Goal: Task Accomplishment & Management: Complete application form

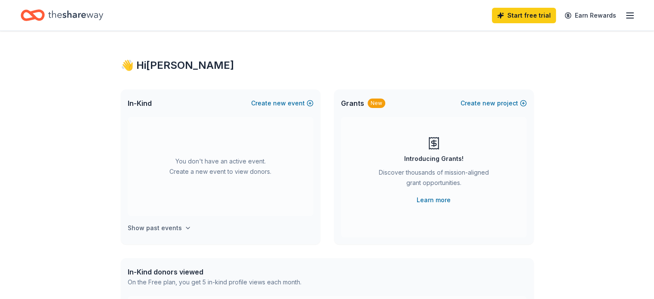
click at [174, 227] on h4 "Show past events" at bounding box center [155, 228] width 54 height 10
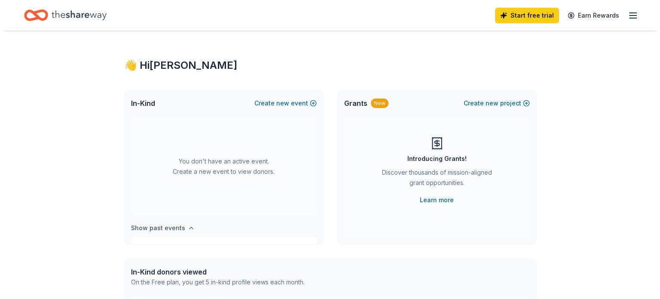
scroll to position [31, 0]
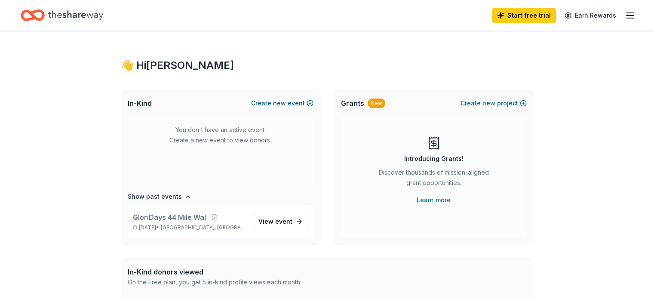
click at [277, 102] on span "new" at bounding box center [279, 103] width 13 height 10
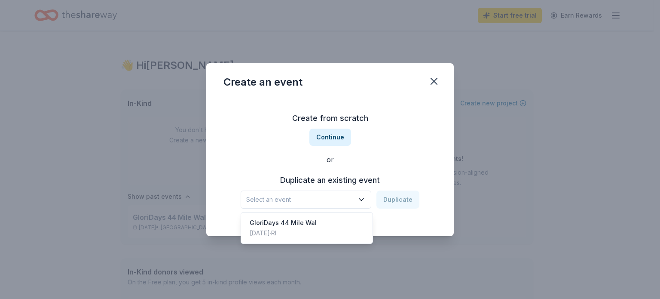
click at [366, 196] on icon "button" at bounding box center [361, 199] width 9 height 9
click at [334, 224] on div "GloriDays 44 Mile Wal [DATE] · [GEOGRAPHIC_DATA]" at bounding box center [307, 228] width 128 height 28
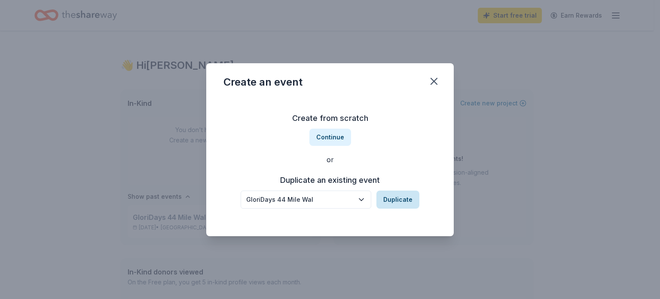
click at [391, 203] on button "Duplicate" at bounding box center [398, 199] width 43 height 18
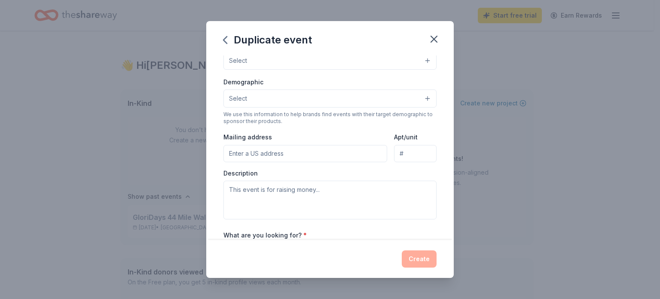
scroll to position [0, 0]
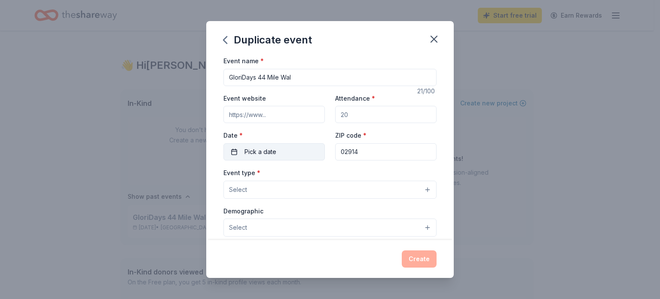
click at [249, 150] on span "Pick a date" at bounding box center [261, 152] width 32 height 10
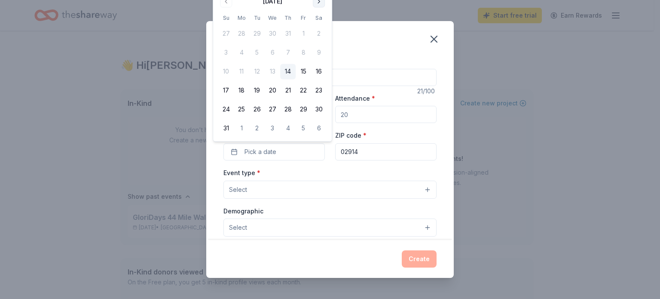
click at [316, 3] on button "Go to next month" at bounding box center [319, 1] width 12 height 12
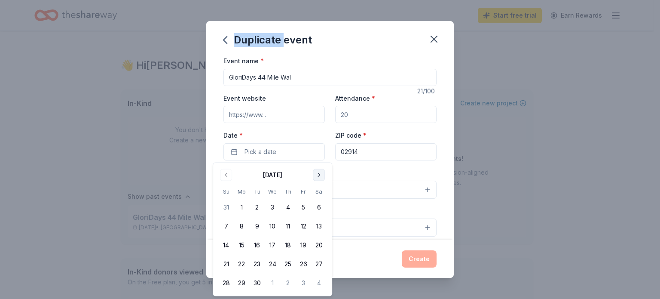
click at [316, 3] on div "Duplicate event Event name * GloriDays 44 Mile Wal 21 /100 Event website Attend…" at bounding box center [330, 149] width 660 height 299
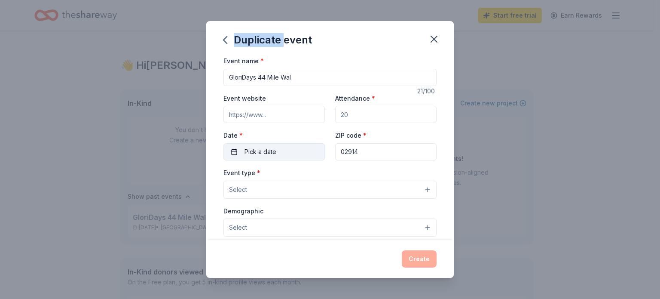
click at [295, 144] on button "Pick a date" at bounding box center [274, 151] width 101 height 17
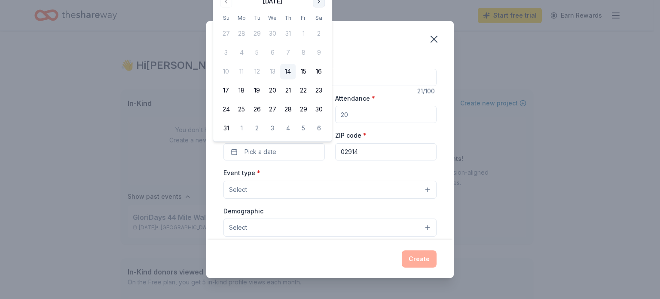
click at [319, 5] on button "Go to next month" at bounding box center [319, 1] width 12 height 12
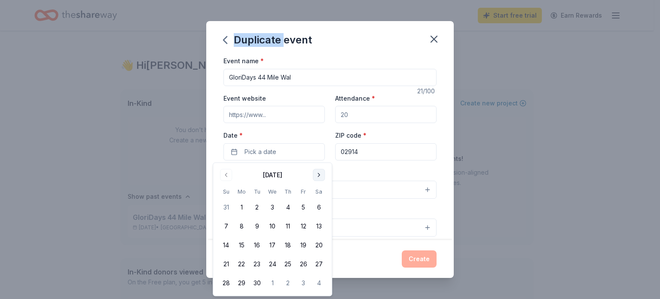
click at [319, 176] on button "Go to next month" at bounding box center [319, 175] width 12 height 12
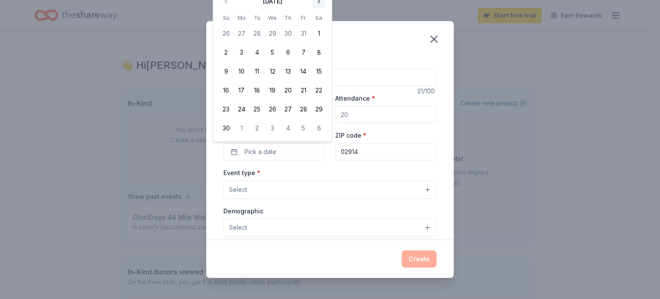
click at [316, 5] on button "Go to next month" at bounding box center [319, 1] width 12 height 12
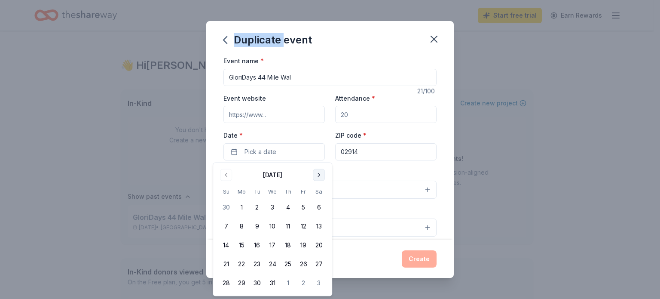
click at [320, 174] on button "Go to next month" at bounding box center [319, 175] width 12 height 12
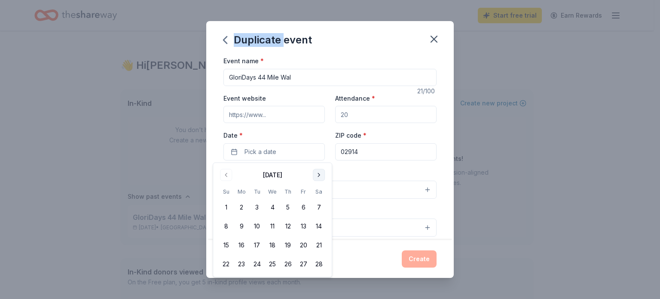
click at [320, 174] on button "Go to next month" at bounding box center [319, 175] width 12 height 12
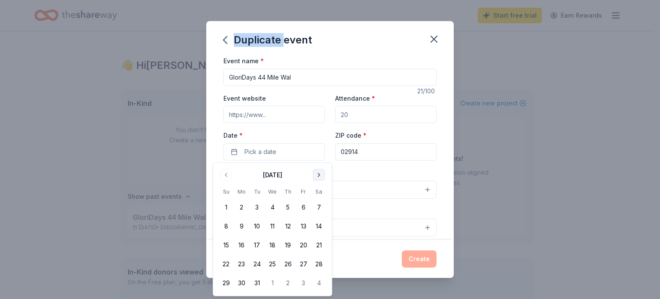
click at [320, 174] on button "Go to next month" at bounding box center [319, 175] width 12 height 12
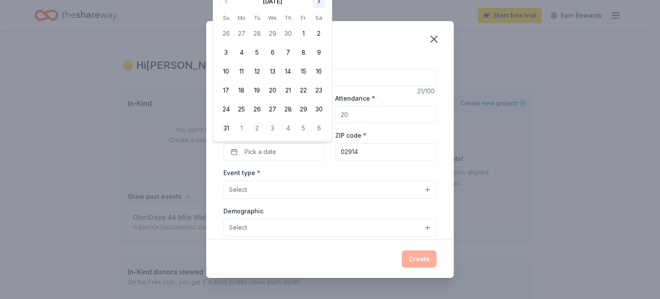
click at [317, 1] on button "Go to next month" at bounding box center [319, 1] width 12 height 12
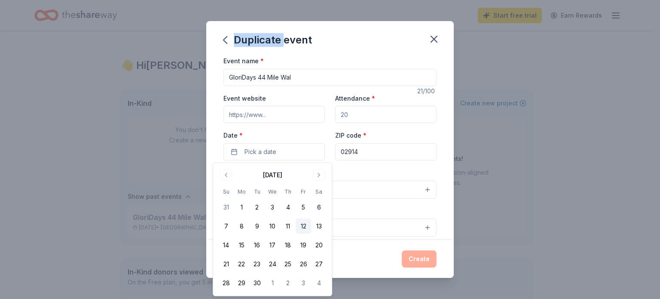
click at [303, 224] on button "12" at bounding box center [303, 225] width 15 height 15
click at [397, 169] on div "Event type * Select" at bounding box center [330, 182] width 213 height 31
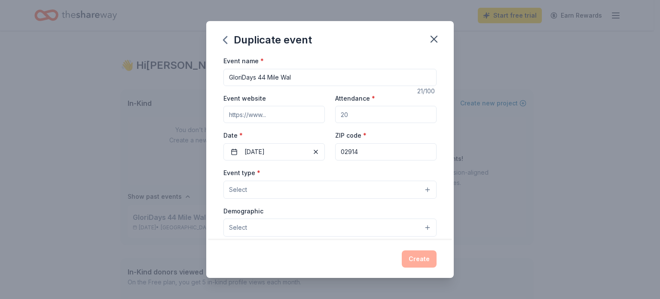
click at [420, 192] on button "Select" at bounding box center [330, 190] width 213 height 18
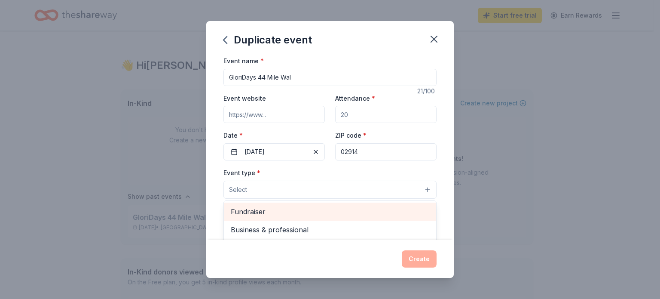
click at [271, 214] on span "Fundraiser" at bounding box center [330, 211] width 199 height 11
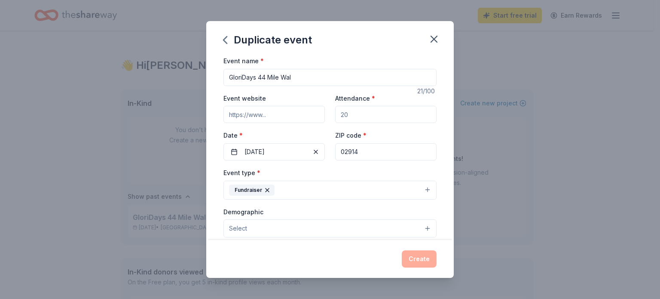
click at [418, 190] on button "Fundraiser" at bounding box center [330, 190] width 213 height 19
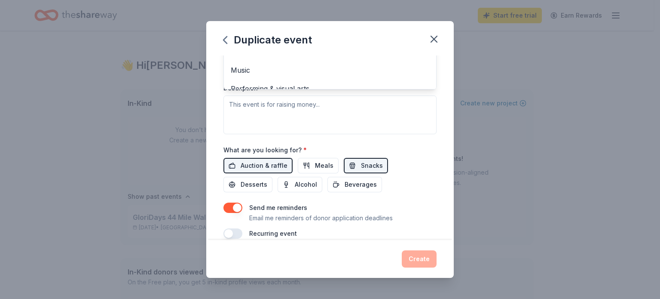
click at [389, 107] on div "Event type * Fundraiser Business & professional Food & drink Health & wellness …" at bounding box center [330, 43] width 213 height 182
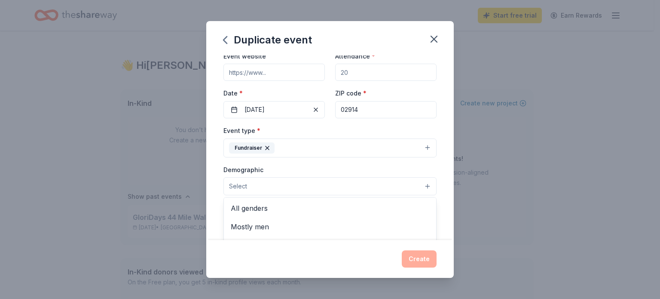
click at [421, 185] on button "Select" at bounding box center [330, 186] width 213 height 18
click at [259, 211] on span "All genders" at bounding box center [330, 207] width 199 height 11
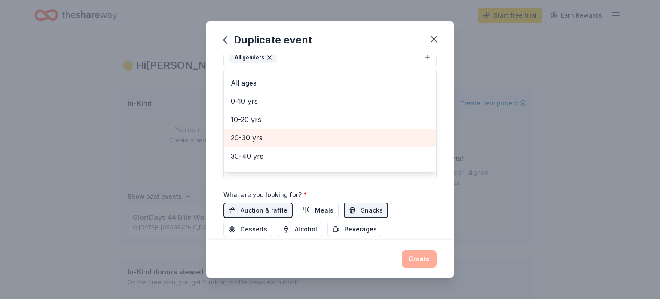
scroll to position [77, 0]
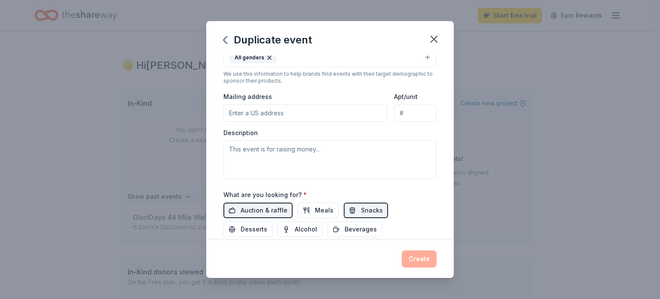
drag, startPoint x: 313, startPoint y: 61, endPoint x: 363, endPoint y: 72, distance: 50.9
click at [314, 62] on button "All genders" at bounding box center [330, 57] width 213 height 19
click at [422, 55] on div "Duplicate event" at bounding box center [330, 38] width 248 height 34
click at [421, 57] on button "All genders" at bounding box center [330, 57] width 213 height 19
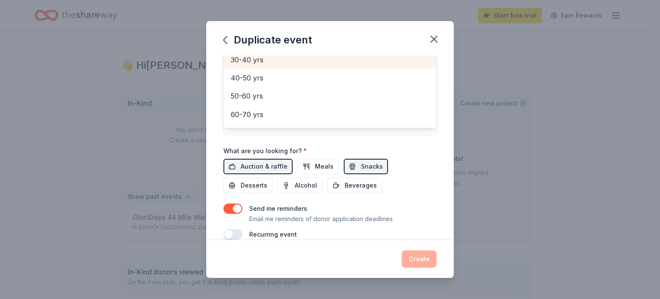
scroll to position [210, 0]
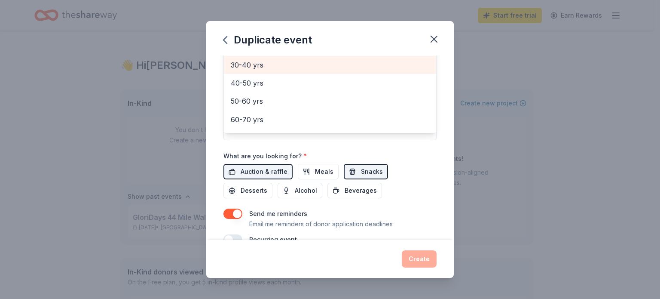
click at [262, 67] on div "30-40 yrs" at bounding box center [330, 65] width 212 height 18
click at [267, 61] on span "40-50 yrs" at bounding box center [330, 64] width 199 height 11
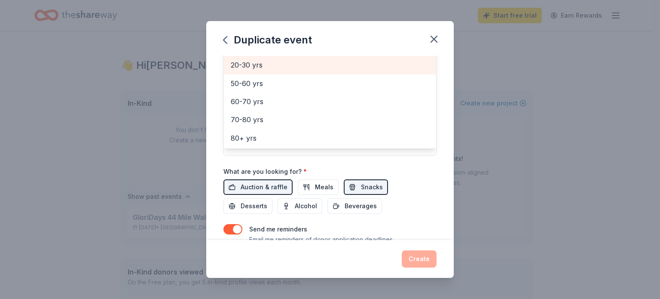
click at [268, 68] on span "20-30 yrs" at bounding box center [330, 64] width 199 height 11
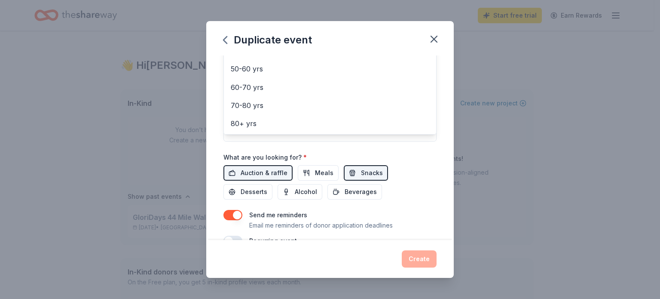
click at [432, 40] on div "Duplicate event Event name * GloriDays 44 Mile Wal 21 /100 Event website Attend…" at bounding box center [330, 149] width 248 height 257
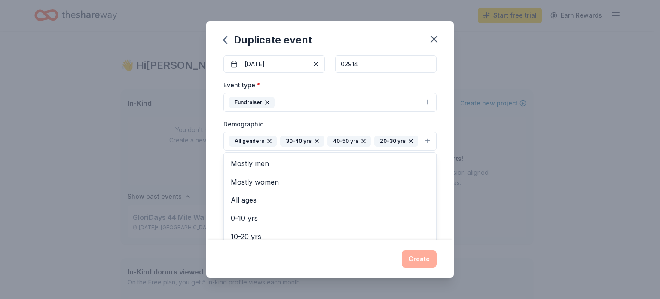
click at [389, 147] on div "All genders 30-40 yrs 40-50 yrs 20-30 yrs" at bounding box center [323, 140] width 189 height 11
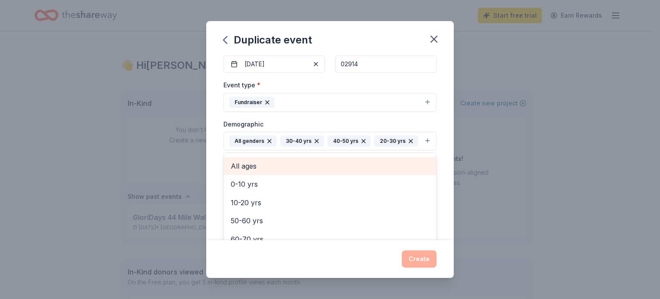
scroll to position [65, 0]
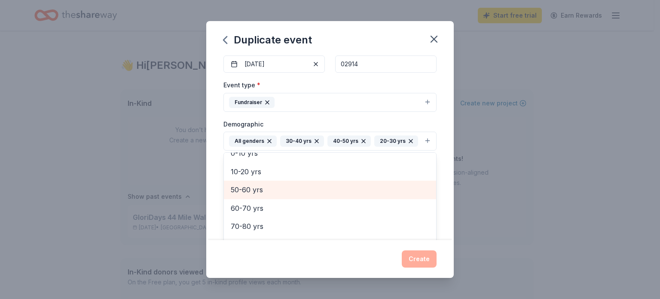
click at [262, 195] on span "50-60 yrs" at bounding box center [330, 189] width 199 height 11
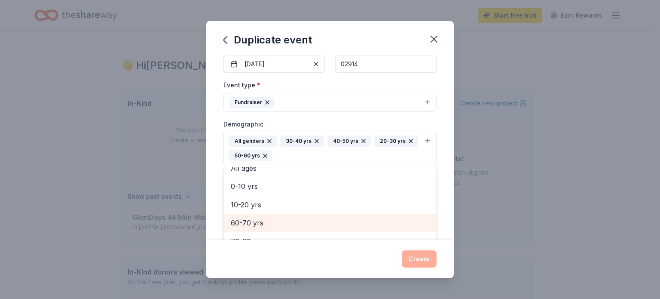
click at [258, 223] on span "60-70 yrs" at bounding box center [330, 222] width 199 height 11
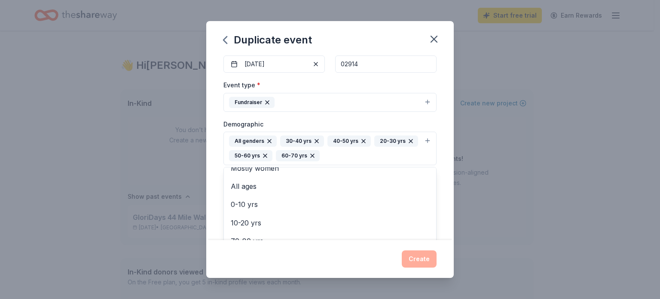
click at [385, 45] on div "Duplicate event Event name * GloriDays 44 Mile Wal 21 /100 Event website Attend…" at bounding box center [330, 149] width 248 height 257
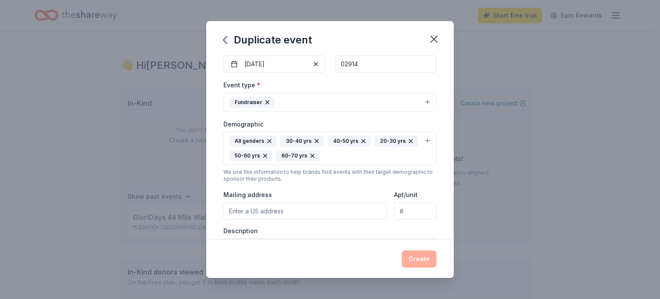
click at [322, 213] on input "Mailing address" at bounding box center [306, 210] width 164 height 17
type input "[STREET_ADDRESS]"
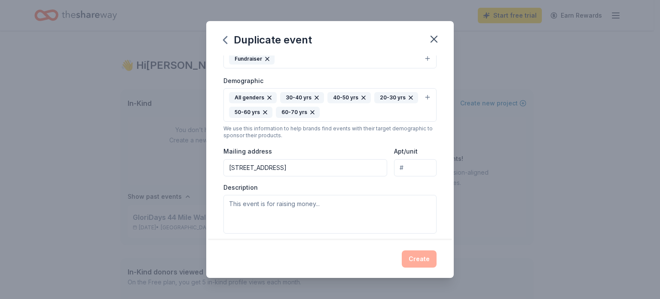
scroll to position [174, 0]
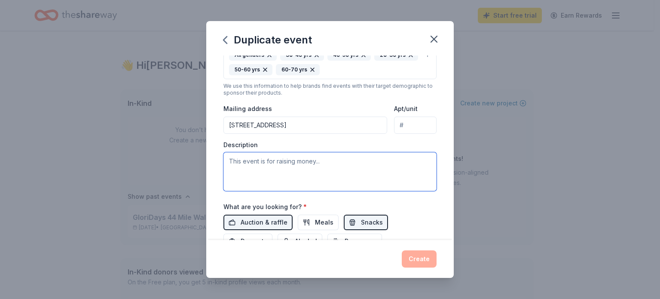
click at [283, 161] on textarea at bounding box center [330, 171] width 213 height 39
type textarea "T"
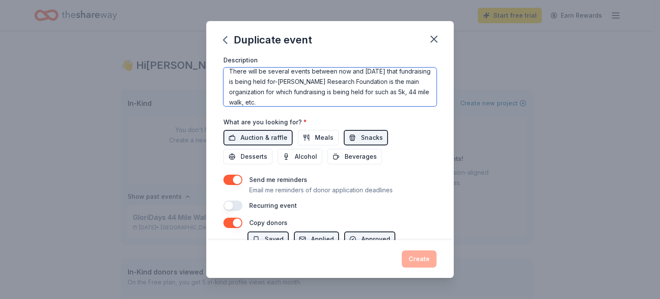
scroll to position [260, 0]
type textarea "There will be several events between now and [DATE] that fundraising is being h…"
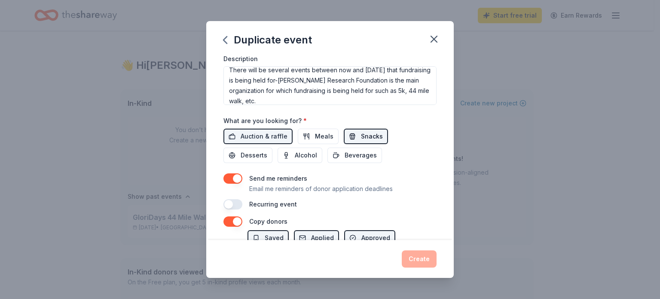
click at [361, 136] on span "Snacks" at bounding box center [372, 136] width 22 height 10
click at [265, 137] on span "Auction & raffle" at bounding box center [264, 136] width 47 height 10
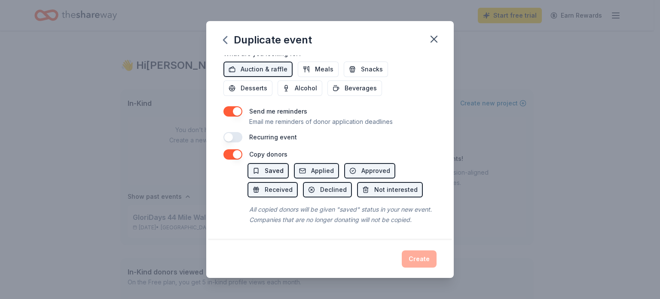
scroll to position [337, 0]
click at [313, 165] on span "Applied" at bounding box center [322, 170] width 23 height 10
click at [312, 165] on span "Applied" at bounding box center [322, 170] width 23 height 10
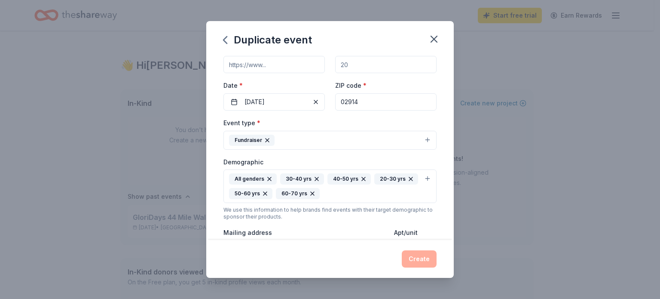
scroll to position [36, 0]
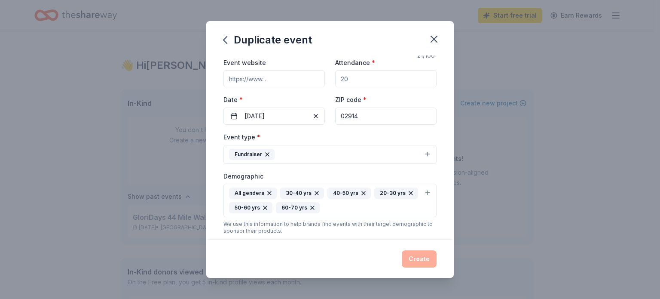
drag, startPoint x: 284, startPoint y: 82, endPoint x: 282, endPoint y: 87, distance: 5.4
click at [282, 85] on input "Event website" at bounding box center [274, 78] width 101 height 17
click at [279, 77] on input "Event website" at bounding box center [274, 78] width 101 height 17
paste input "[URL][DOMAIN_NAME]"
type input "[URL][DOMAIN_NAME]"
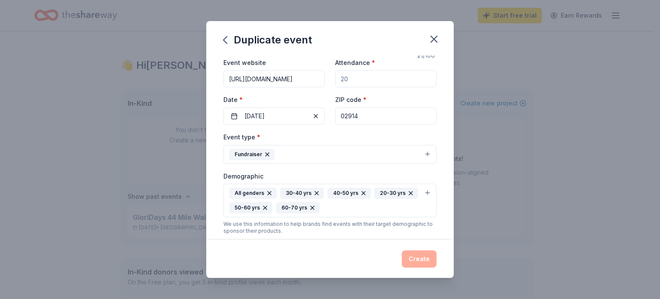
click at [349, 76] on input "Attendance *" at bounding box center [385, 78] width 101 height 17
click at [348, 79] on input "Attendance *" at bounding box center [385, 78] width 101 height 17
click at [347, 79] on input "1001000" at bounding box center [385, 78] width 101 height 17
type input "1"
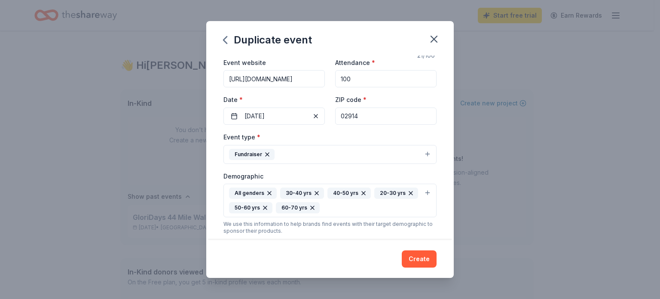
click at [392, 151] on button "Fundraiser" at bounding box center [330, 154] width 213 height 19
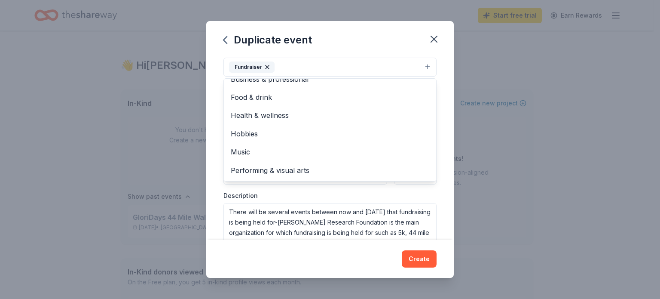
scroll to position [122, 0]
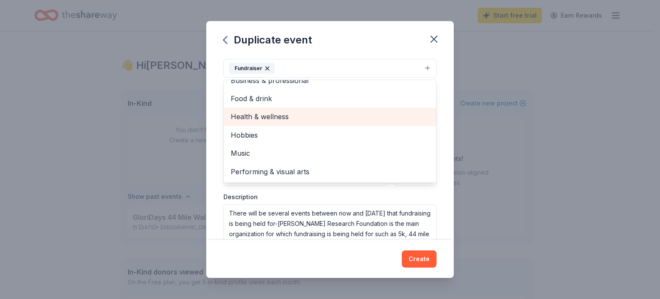
click at [258, 118] on span "Health & wellness" at bounding box center [330, 116] width 199 height 11
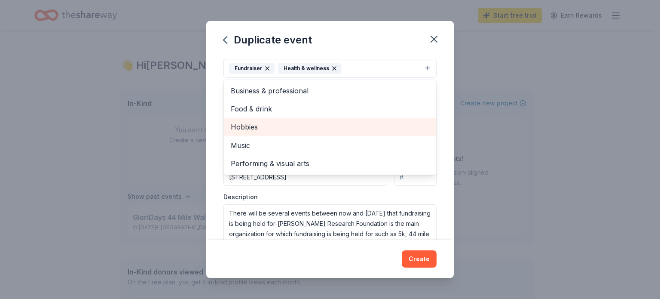
scroll to position [0, 0]
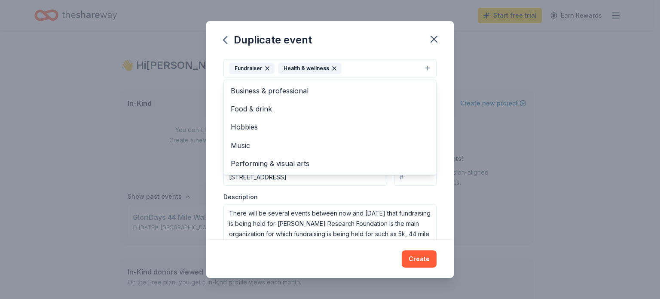
click at [347, 43] on div "Duplicate event Event name * GloriDays 44 Mile Wal 21 /100 Event website [URL][…" at bounding box center [330, 149] width 248 height 257
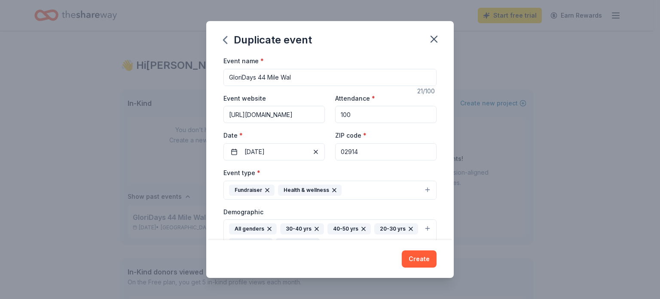
click at [373, 110] on input "100" at bounding box center [385, 114] width 101 height 17
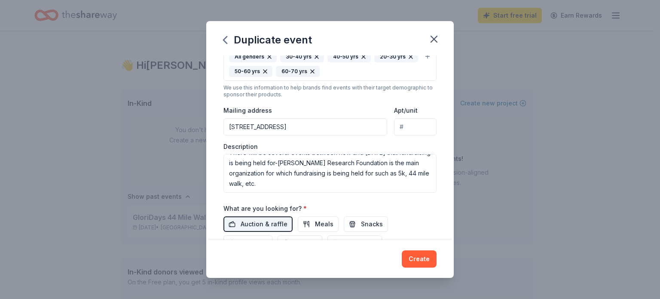
scroll to position [301, 0]
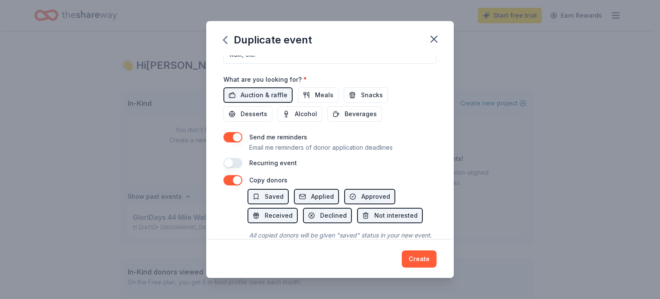
type input "1000"
click at [229, 177] on button "button" at bounding box center [233, 180] width 19 height 10
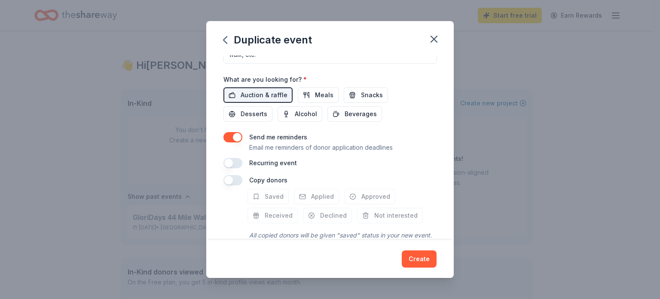
click at [240, 179] on button "button" at bounding box center [233, 180] width 19 height 10
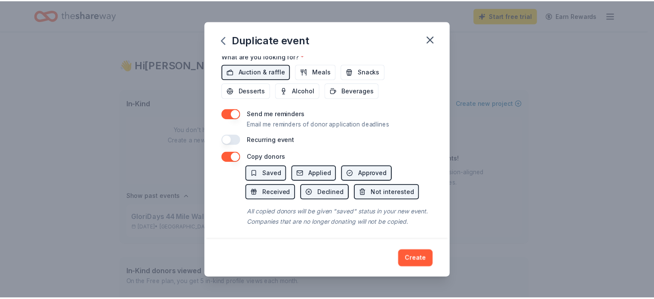
scroll to position [337, 0]
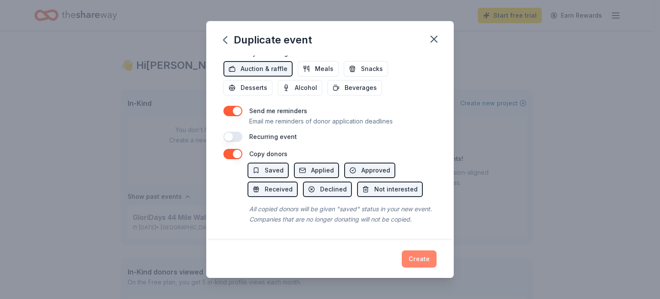
click at [416, 258] on button "Create" at bounding box center [419, 258] width 35 height 17
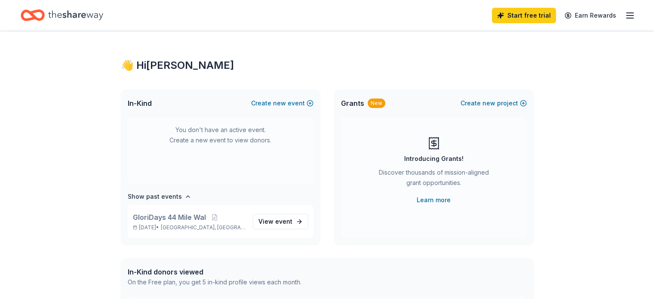
scroll to position [0, 0]
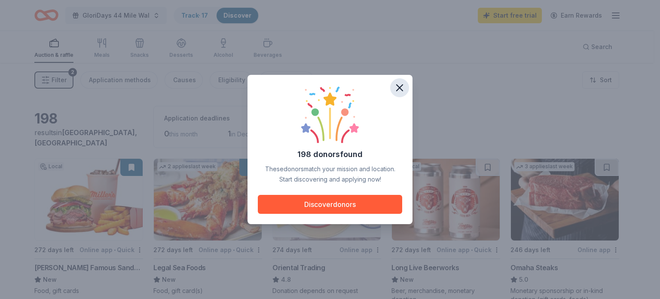
click at [403, 87] on icon "button" at bounding box center [400, 88] width 12 height 12
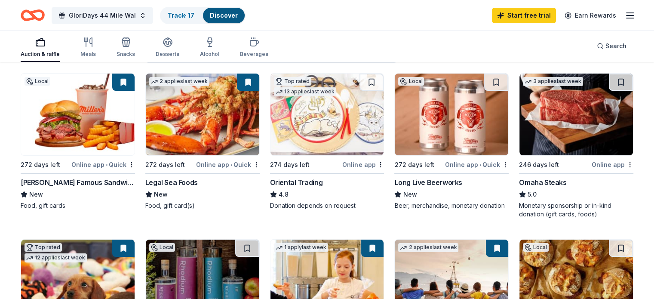
scroll to position [86, 0]
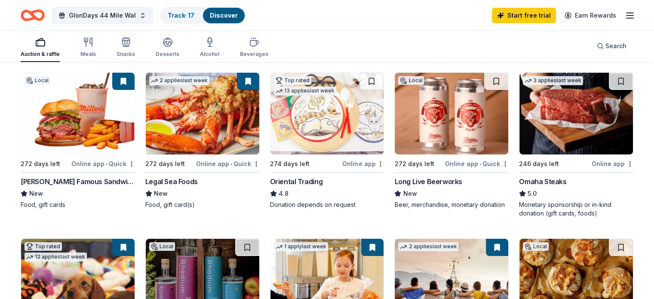
click at [104, 184] on div "[PERSON_NAME] Famous Sandwiches" at bounding box center [78, 181] width 114 height 10
click at [170, 206] on div "Food, gift card(s)" at bounding box center [202, 204] width 114 height 9
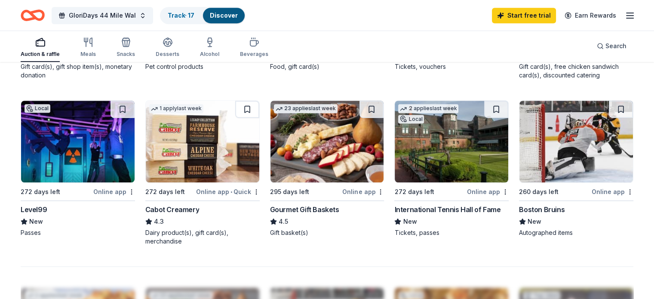
scroll to position [602, 0]
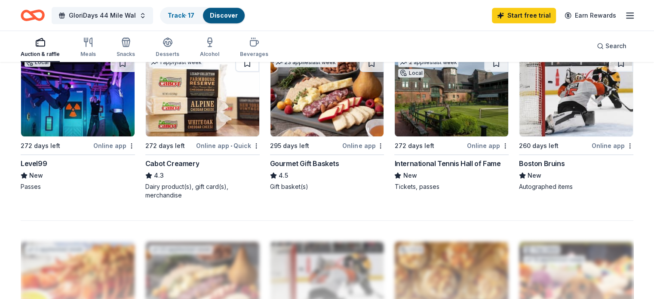
click at [591, 144] on div "Online app" at bounding box center [612, 145] width 42 height 11
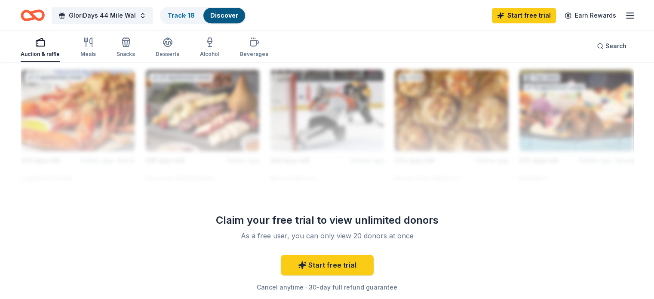
scroll to position [559, 0]
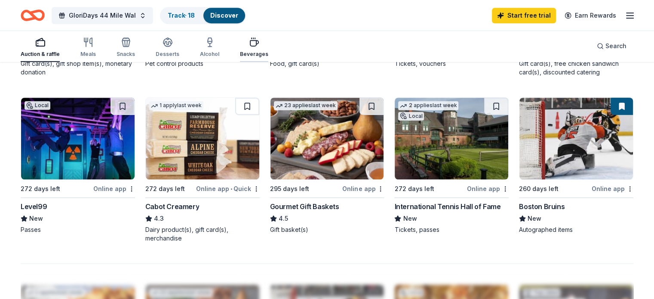
click at [258, 46] on icon "button" at bounding box center [254, 43] width 8 height 6
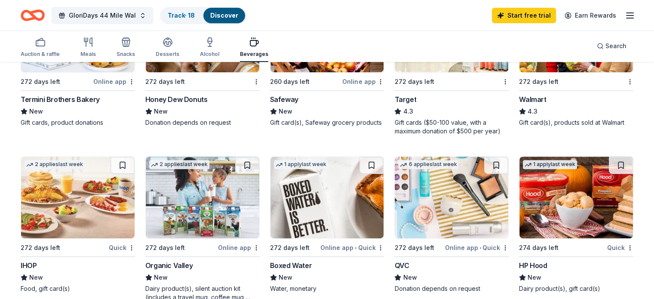
scroll to position [258, 0]
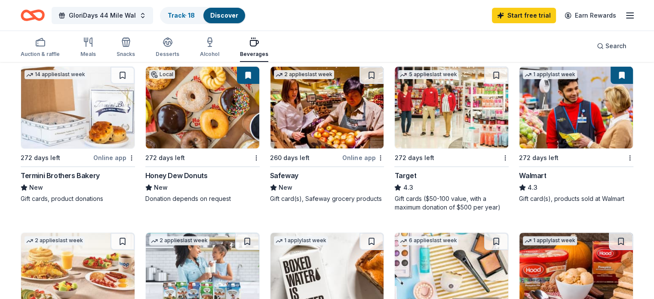
click at [528, 111] on img at bounding box center [575, 108] width 113 height 82
click at [625, 14] on icon "button" at bounding box center [630, 15] width 10 height 10
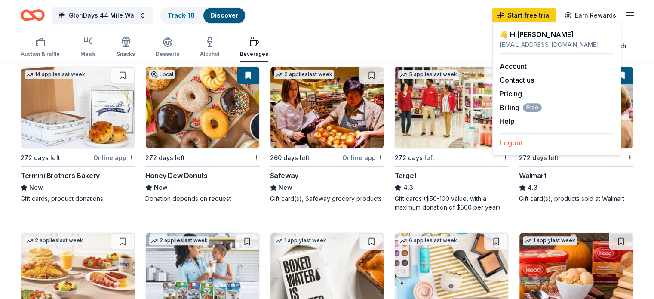
click at [508, 142] on button "Logout" at bounding box center [510, 143] width 23 height 10
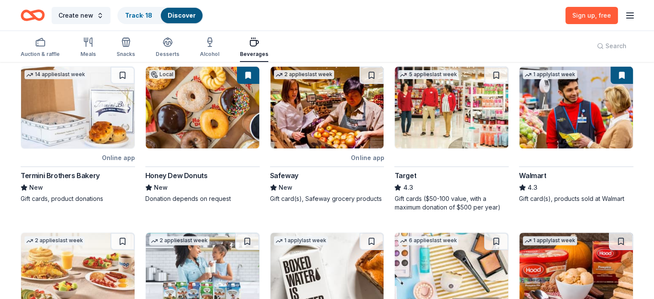
scroll to position [0, 0]
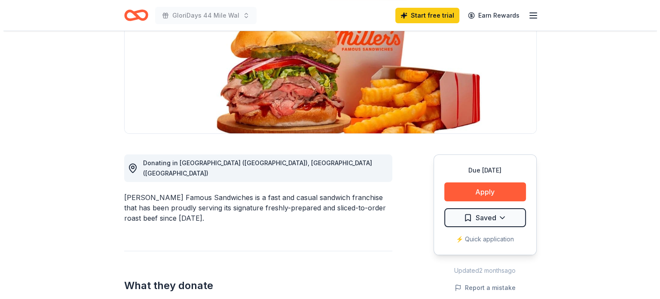
scroll to position [129, 0]
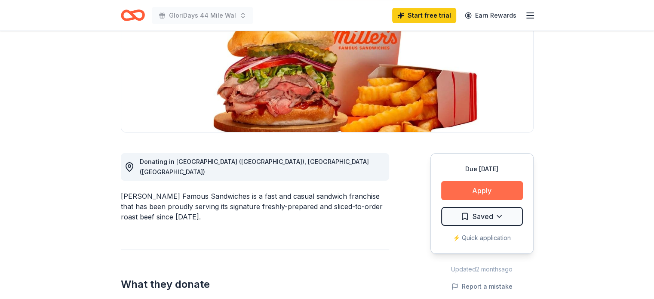
click at [482, 189] on button "Apply" at bounding box center [482, 190] width 82 height 19
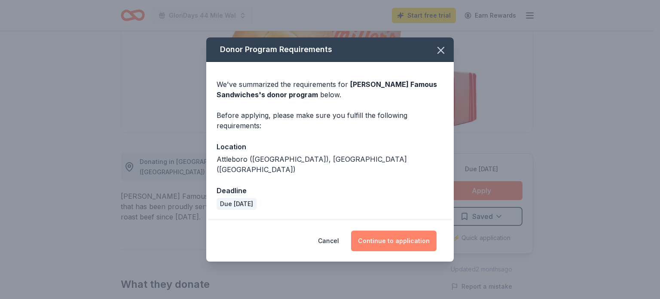
click at [396, 236] on button "Continue to application" at bounding box center [394, 240] width 86 height 21
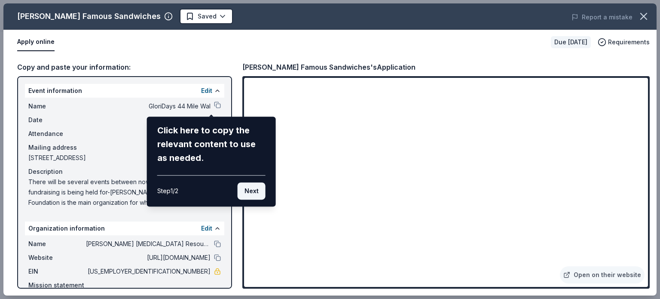
click at [249, 192] on button "Next" at bounding box center [252, 190] width 28 height 17
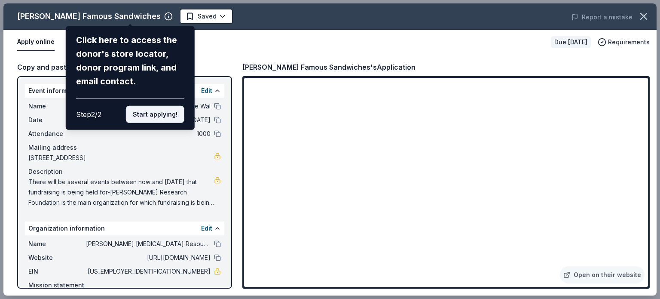
click at [167, 119] on button "Start applying!" at bounding box center [155, 114] width 58 height 17
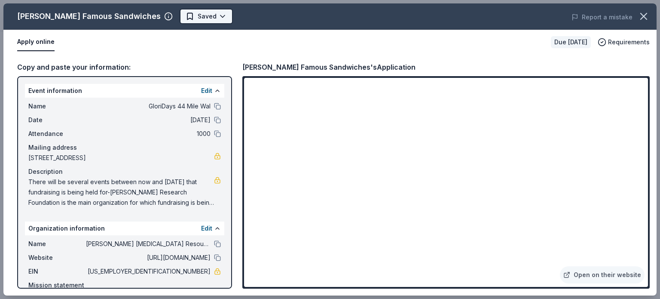
click at [160, 16] on body "GloriDays 44 Mile Wal Start free trial Earn Rewards Due [DATE] [PERSON_NAME] Fa…" at bounding box center [327, 20] width 654 height 299
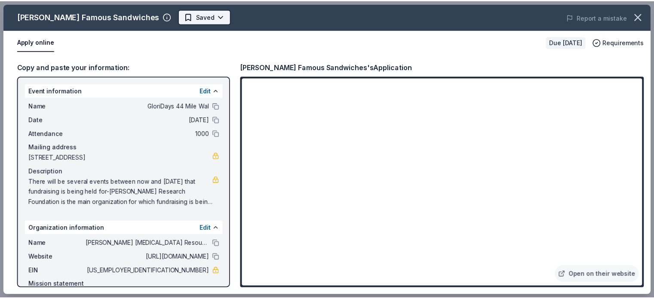
scroll to position [0, 0]
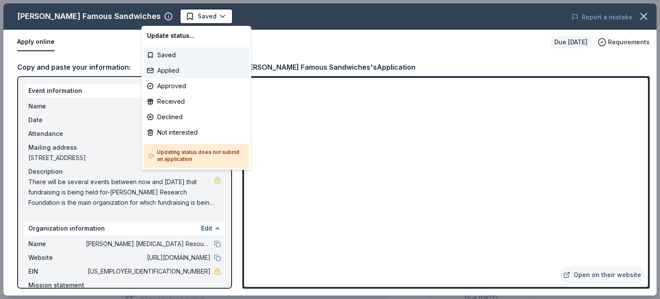
click at [160, 67] on div "Applied" at bounding box center [197, 70] width 106 height 15
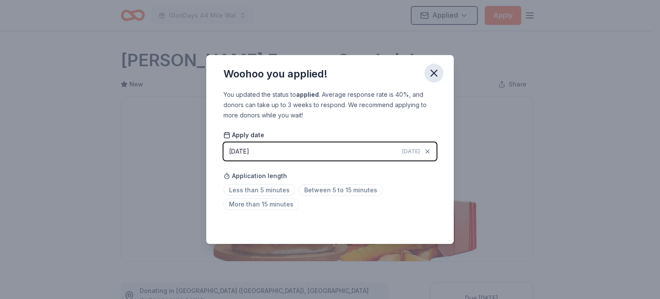
click at [435, 72] on icon "button" at bounding box center [434, 73] width 6 height 6
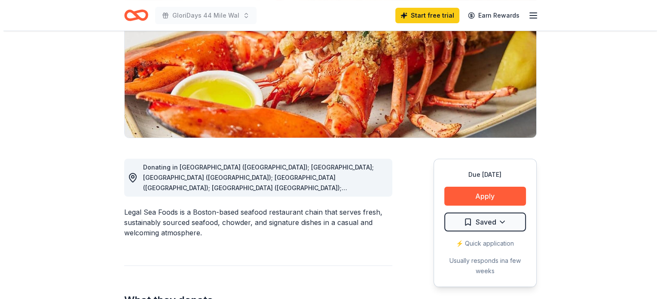
scroll to position [129, 0]
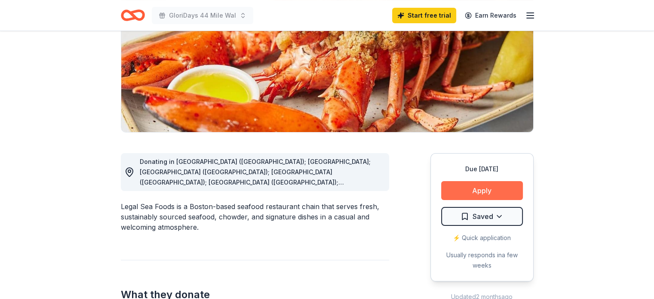
click at [502, 187] on button "Apply" at bounding box center [482, 190] width 82 height 19
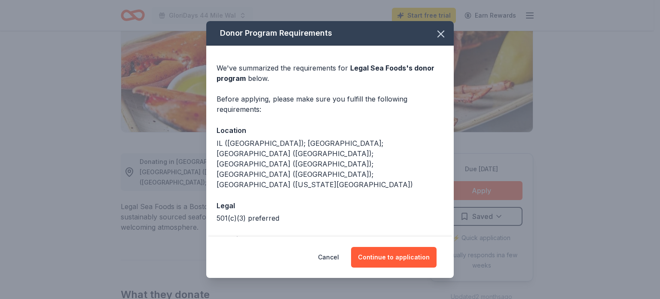
scroll to position [1, 0]
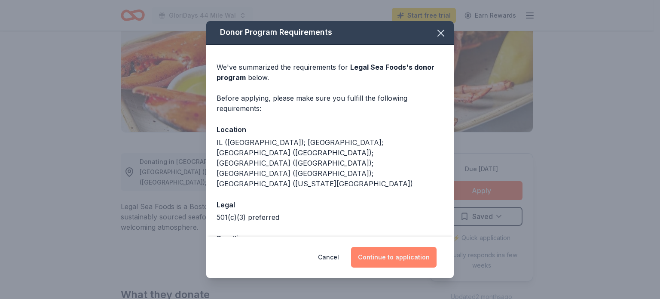
click at [395, 260] on button "Continue to application" at bounding box center [394, 257] width 86 height 21
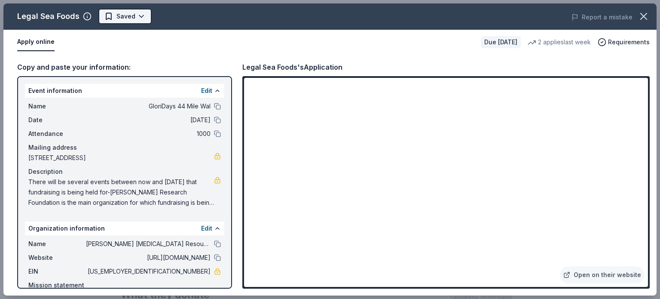
click at [138, 16] on html "GloriDays 44 Mile Wal Start free trial Earn Rewards Due in 272 days Share Legal…" at bounding box center [330, 20] width 660 height 299
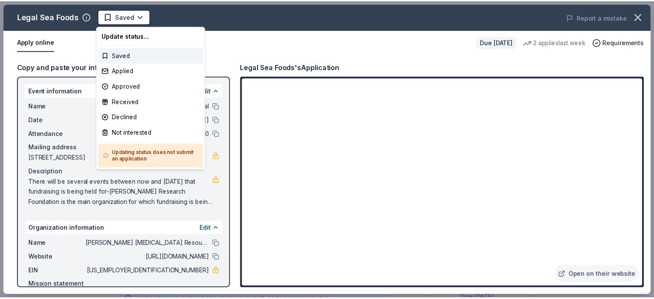
scroll to position [0, 0]
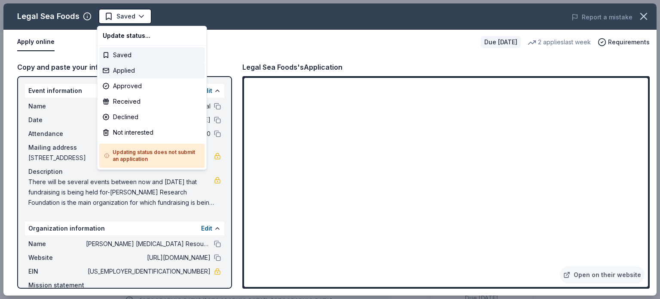
click at [135, 66] on div "Applied" at bounding box center [152, 70] width 106 height 15
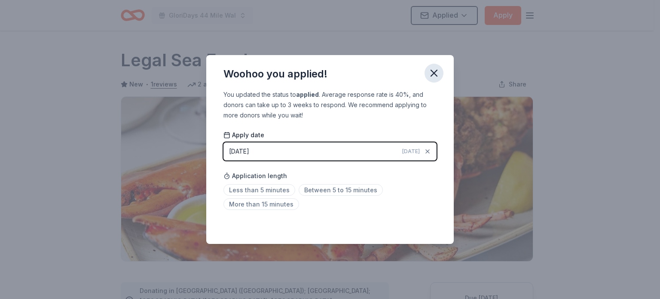
click at [430, 72] on icon "button" at bounding box center [434, 73] width 12 height 12
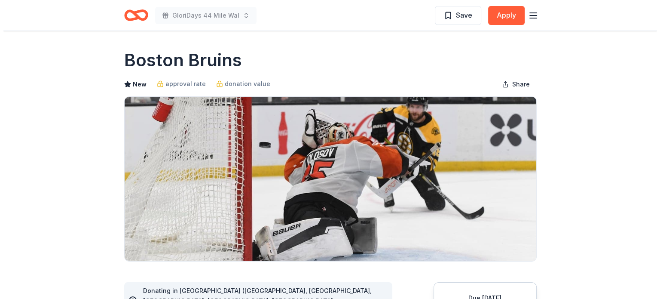
scroll to position [129, 0]
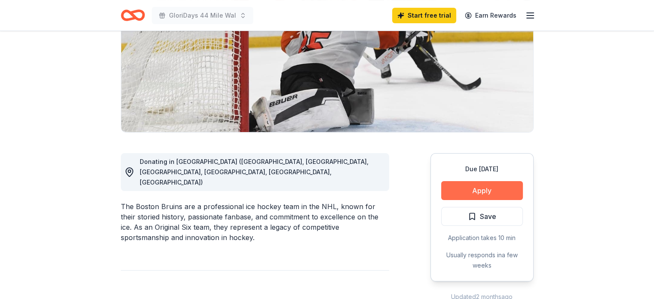
click at [471, 192] on button "Apply" at bounding box center [482, 190] width 82 height 19
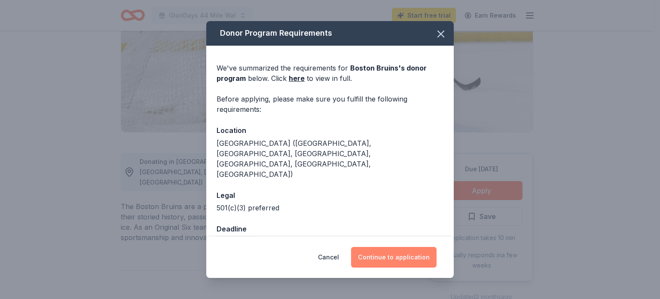
click at [401, 252] on button "Continue to application" at bounding box center [394, 257] width 86 height 21
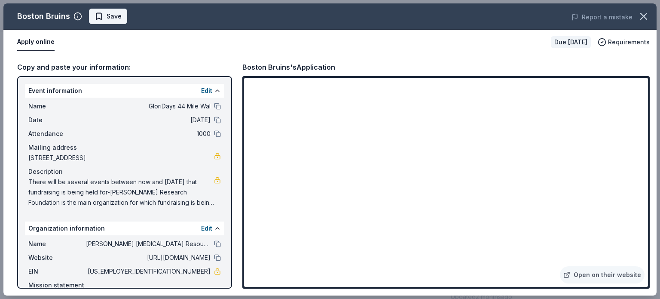
click at [116, 16] on span "Save" at bounding box center [114, 16] width 15 height 10
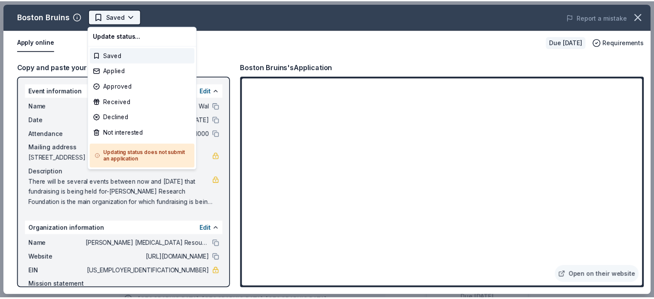
scroll to position [0, 0]
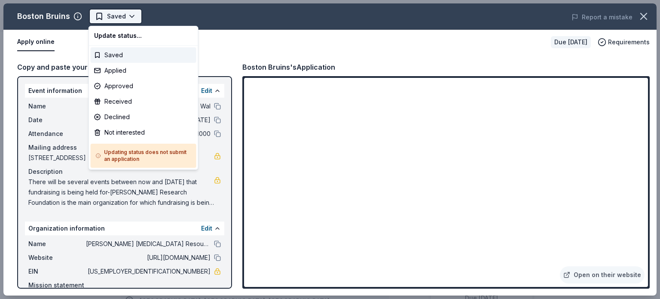
click at [135, 15] on html "GloriDays 44 Mile Wal Saved Apply Due in 260 days Share Boston Bruins New appro…" at bounding box center [330, 149] width 660 height 299
click at [132, 67] on div "Applied" at bounding box center [144, 70] width 106 height 15
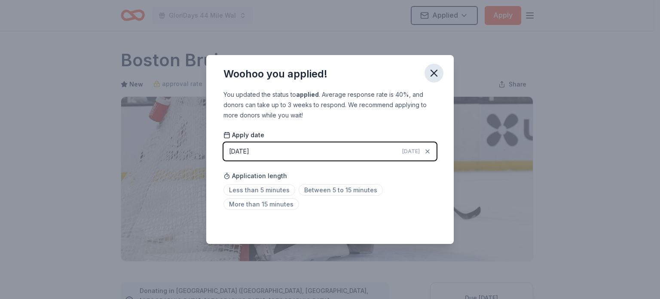
click at [434, 73] on icon "button" at bounding box center [434, 73] width 6 height 6
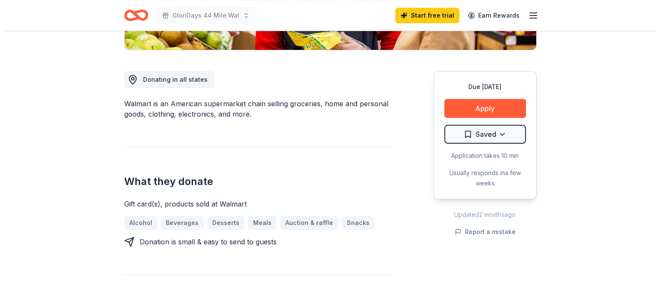
scroll to position [215, 0]
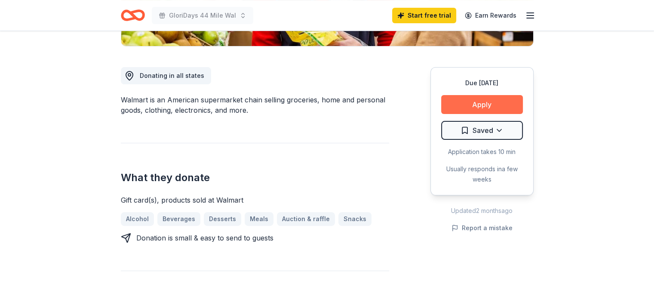
click at [493, 104] on button "Apply" at bounding box center [482, 104] width 82 height 19
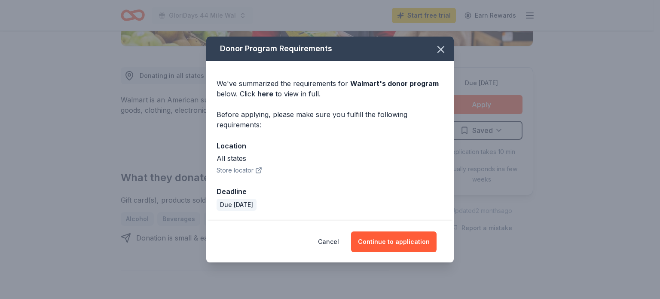
click at [236, 168] on button "Store locator" at bounding box center [240, 170] width 46 height 10
click at [401, 240] on button "Continue to application" at bounding box center [394, 241] width 86 height 21
